Goal: Find specific page/section: Find specific page/section

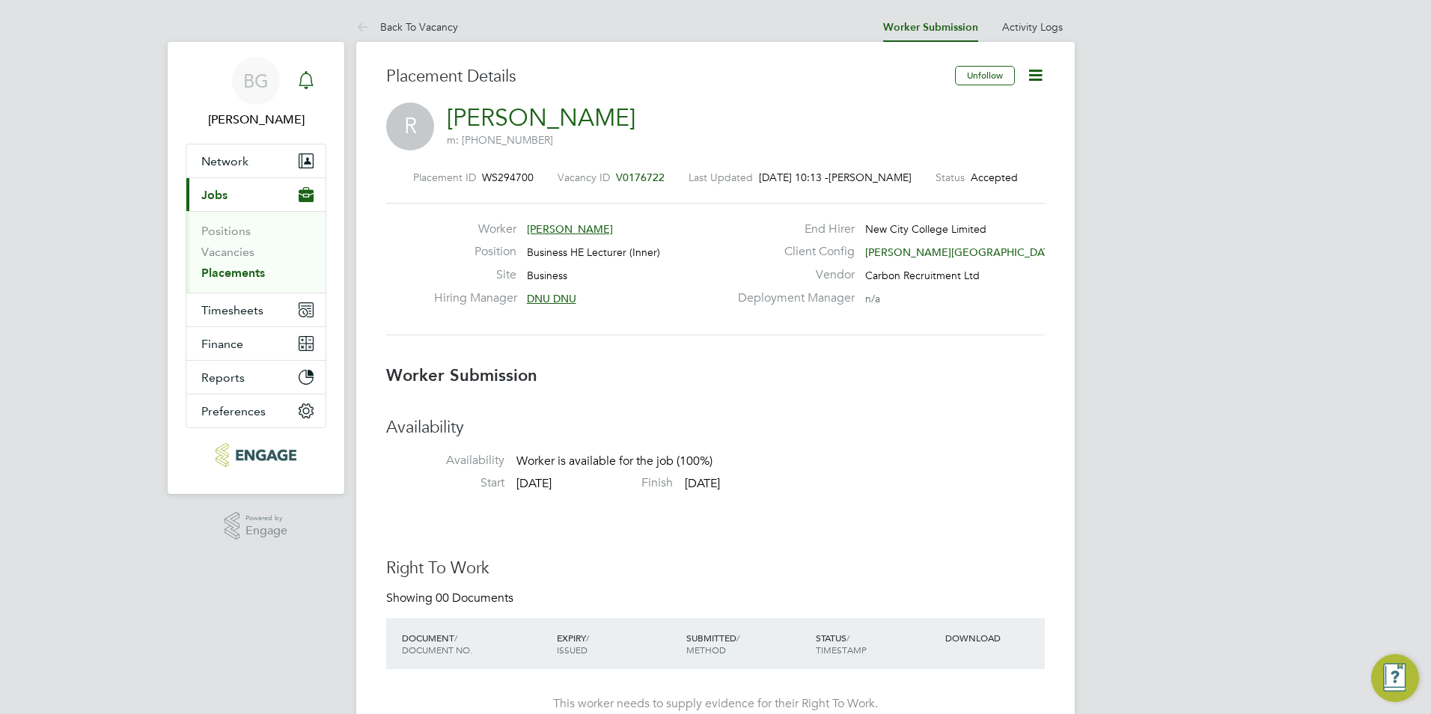
drag, startPoint x: 0, startPoint y: 0, endPoint x: 297, endPoint y: 73, distance: 305.8
click at [297, 73] on icon "Main navigation" at bounding box center [306, 80] width 18 height 18
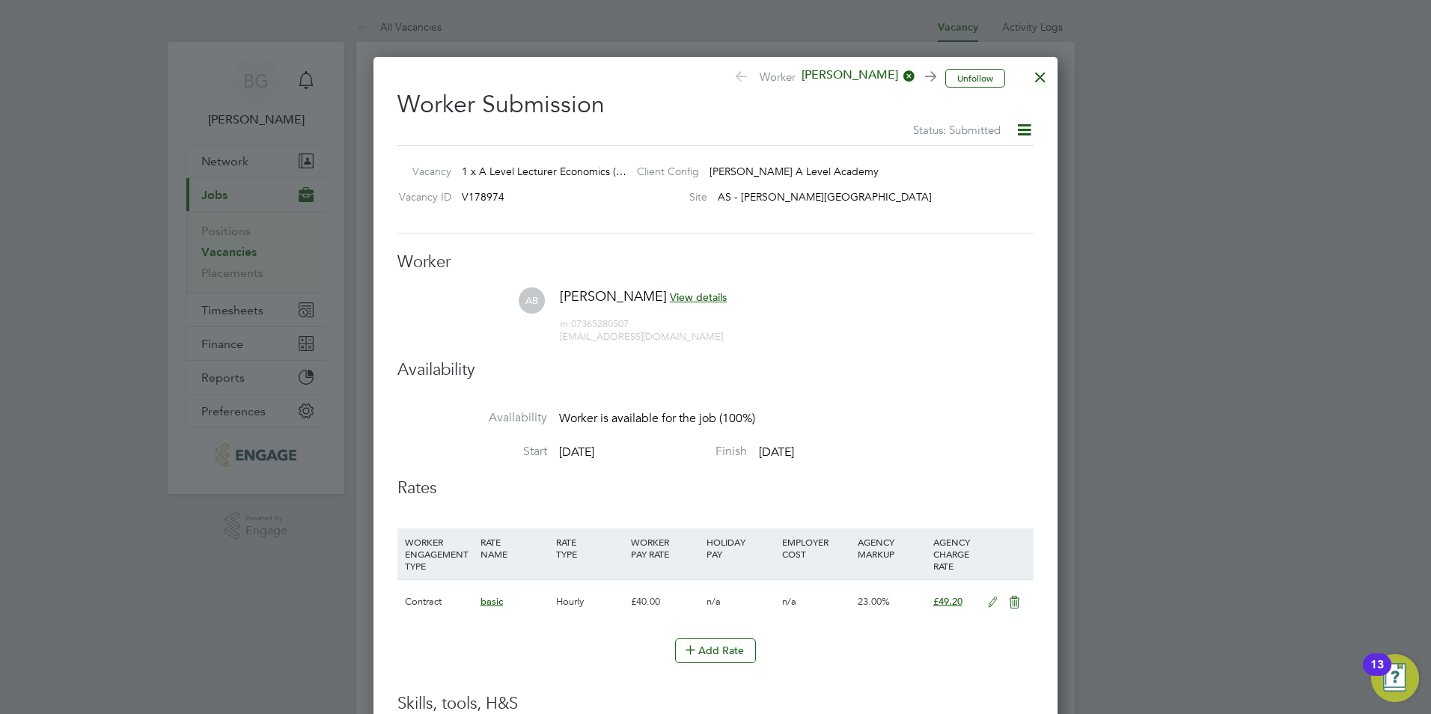
click at [1048, 87] on div at bounding box center [1040, 73] width 27 height 27
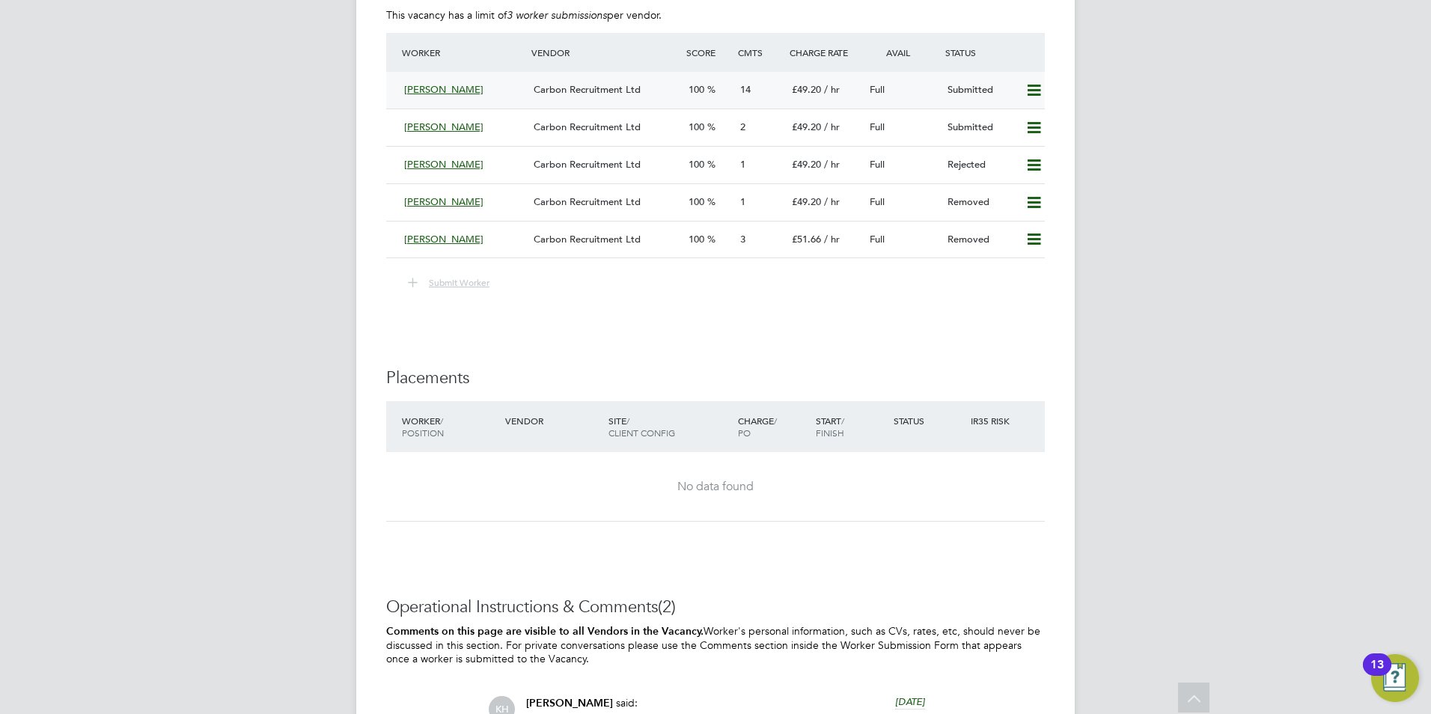
click at [543, 85] on span "Carbon Recruitment Ltd" at bounding box center [586, 89] width 107 height 13
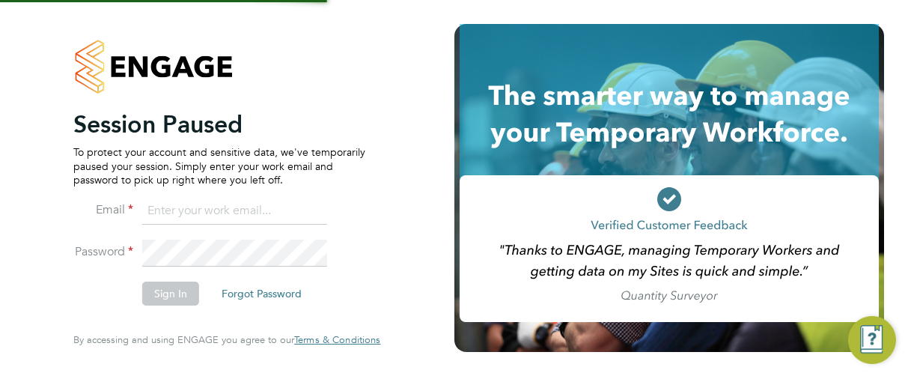
type input "becky@carbonrecruitment.co.uk"
